Goal: Information Seeking & Learning: Learn about a topic

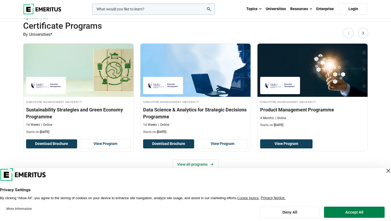
scroll to position [364, 0]
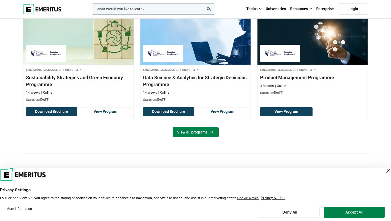
click at [205, 133] on link "View all programs" at bounding box center [195, 132] width 46 height 10
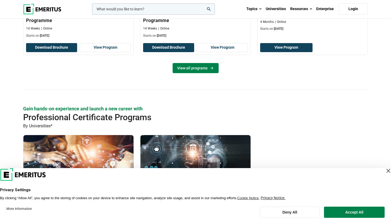
scroll to position [467, 0]
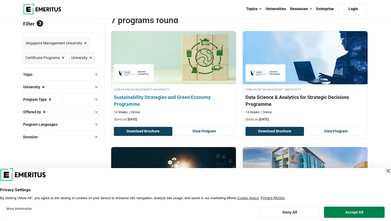
scroll to position [139, 0]
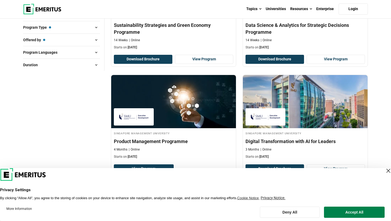
click at [384, 171] on div "Close Layer" at bounding box center [387, 170] width 7 height 7
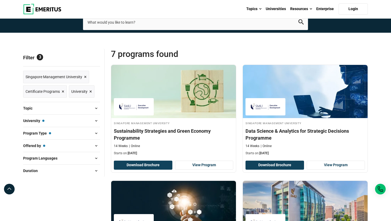
scroll to position [0, 0]
